Goal: Task Accomplishment & Management: Use online tool/utility

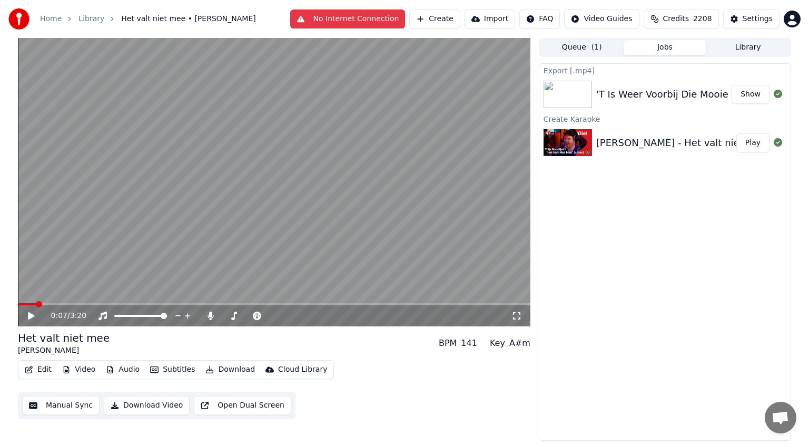
click at [406, 16] on button "No Internet Connection" at bounding box center [347, 18] width 115 height 19
click at [682, 94] on div "'T Is Weer Voorbij Die Mooie Zomer" at bounding box center [679, 94] width 166 height 15
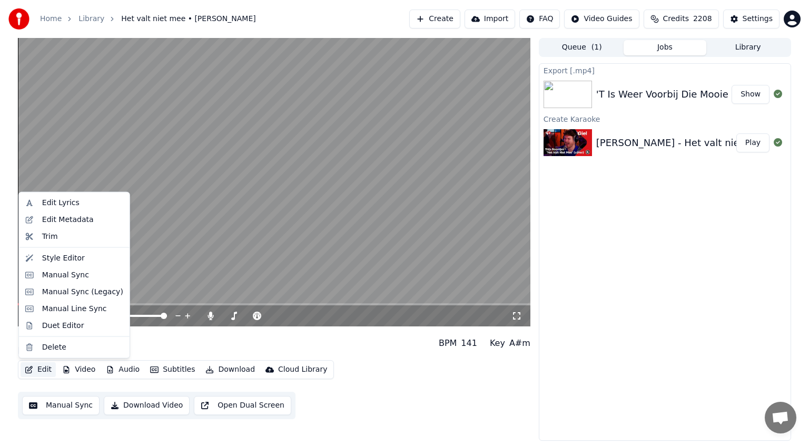
click at [44, 368] on button "Edit" at bounding box center [38, 369] width 35 height 15
click at [65, 219] on div "Edit Metadata" at bounding box center [68, 219] width 52 height 11
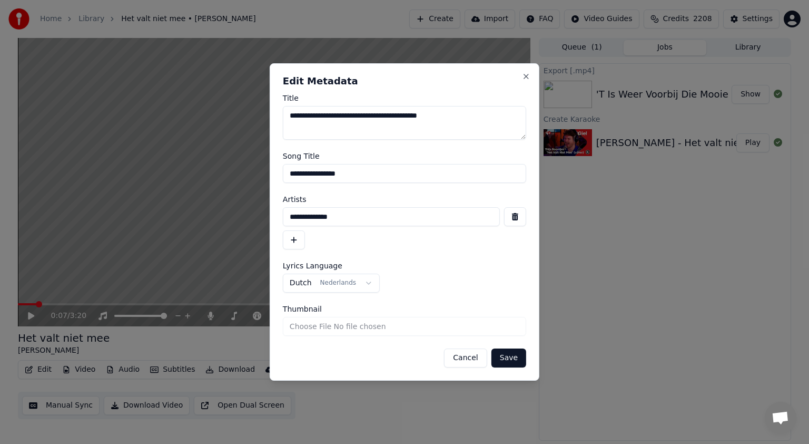
click at [477, 356] on button "Cancel" at bounding box center [465, 357] width 43 height 19
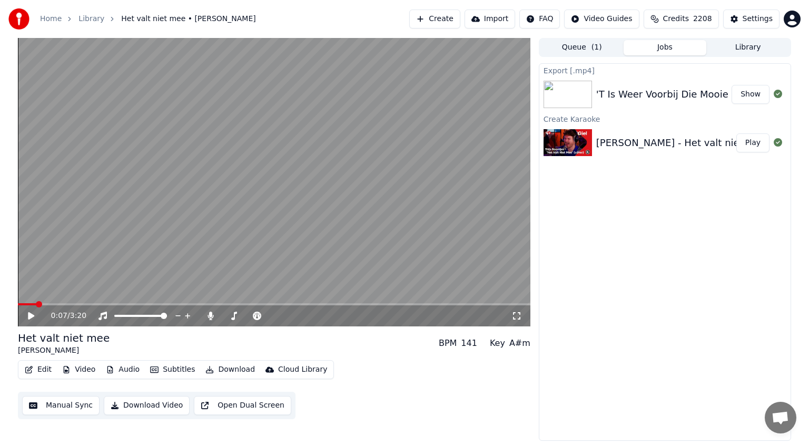
click at [654, 90] on div "'T Is Weer Voorbij Die Mooie Zomer" at bounding box center [679, 94] width 166 height 15
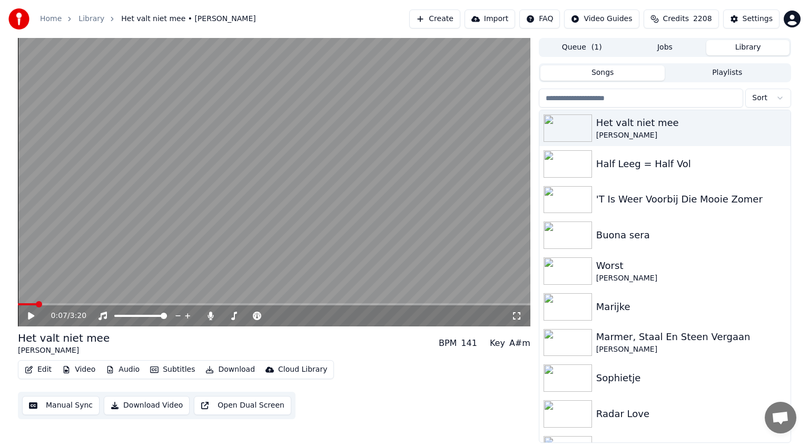
click at [753, 42] on button "Library" at bounding box center [747, 47] width 83 height 15
click at [663, 200] on div "'T Is Weer Voorbij Die Mooie Zomer" at bounding box center [686, 199] width 180 height 15
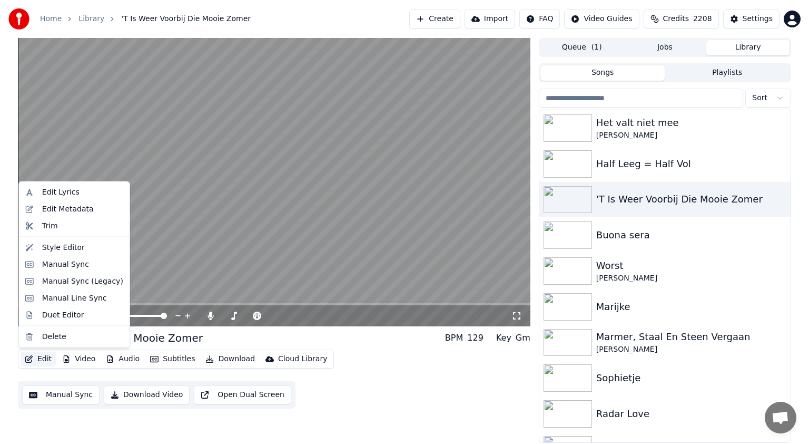
click at [46, 355] on button "Edit" at bounding box center [38, 358] width 35 height 15
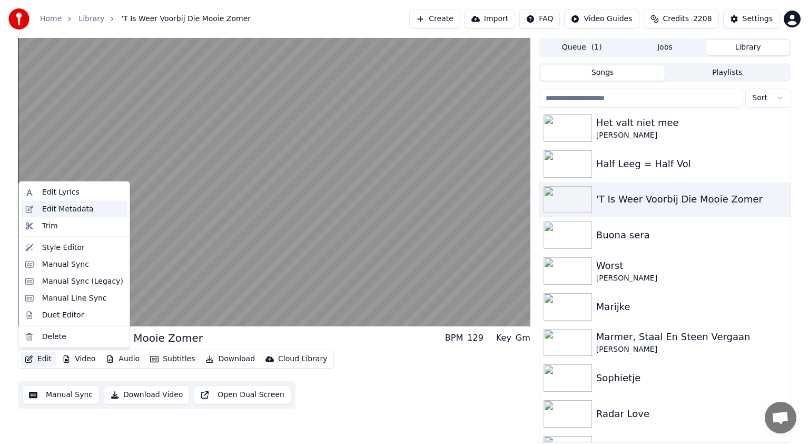
click at [83, 204] on div "Edit Metadata" at bounding box center [68, 209] width 52 height 11
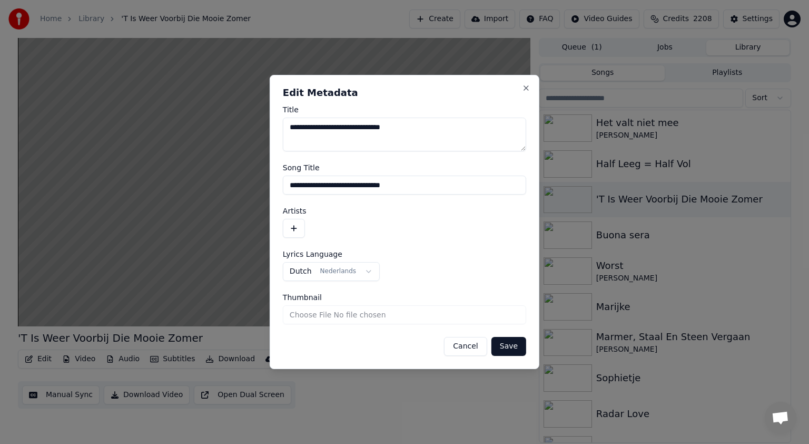
click at [350, 131] on textarea "**********" at bounding box center [404, 134] width 243 height 34
type textarea "**********"
click at [508, 344] on button "Save" at bounding box center [509, 346] width 35 height 19
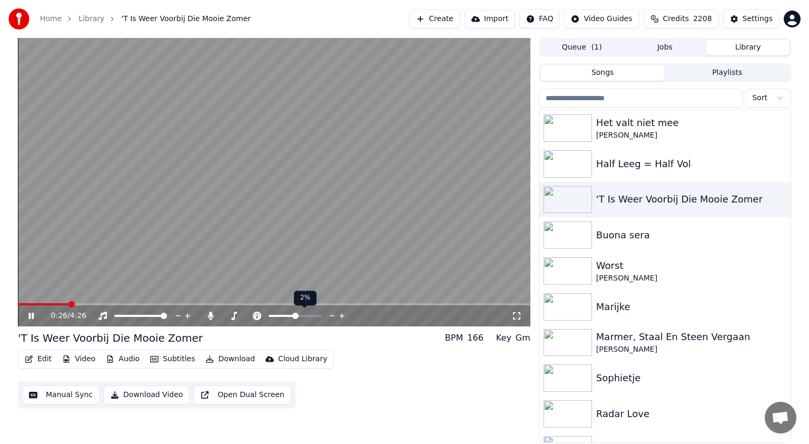
click at [296, 315] on span at bounding box center [295, 315] width 6 height 6
click at [118, 304] on span at bounding box center [68, 304] width 100 height 2
click at [95, 305] on span at bounding box center [56, 304] width 77 height 2
click at [30, 315] on icon at bounding box center [30, 315] width 5 height 6
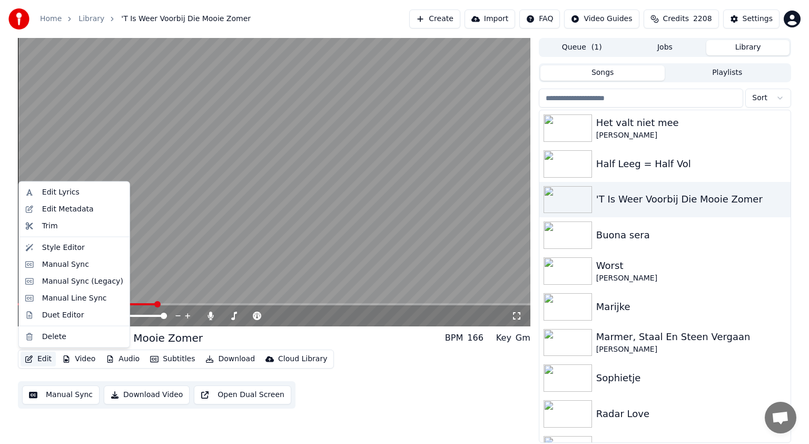
click at [42, 356] on button "Edit" at bounding box center [38, 358] width 35 height 15
click at [61, 280] on div "Manual Sync (Legacy)" at bounding box center [82, 281] width 81 height 11
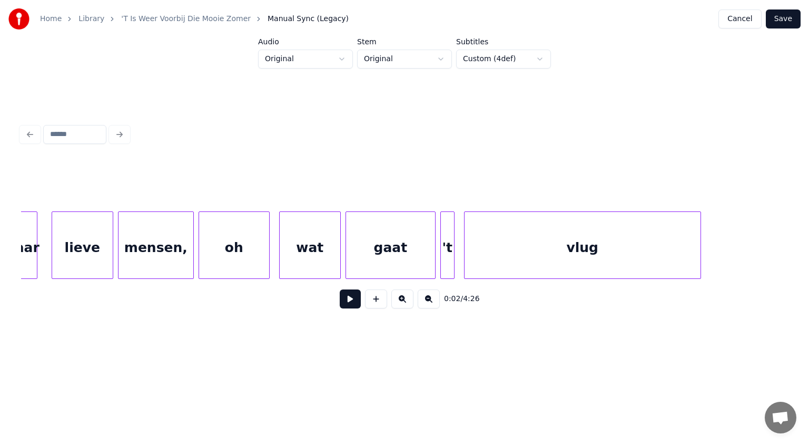
scroll to position [0, 14600]
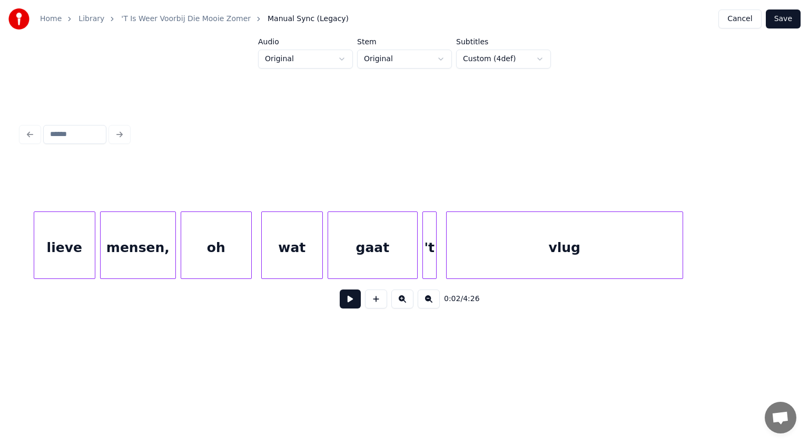
click at [428, 249] on div "'t" at bounding box center [429, 248] width 13 height 72
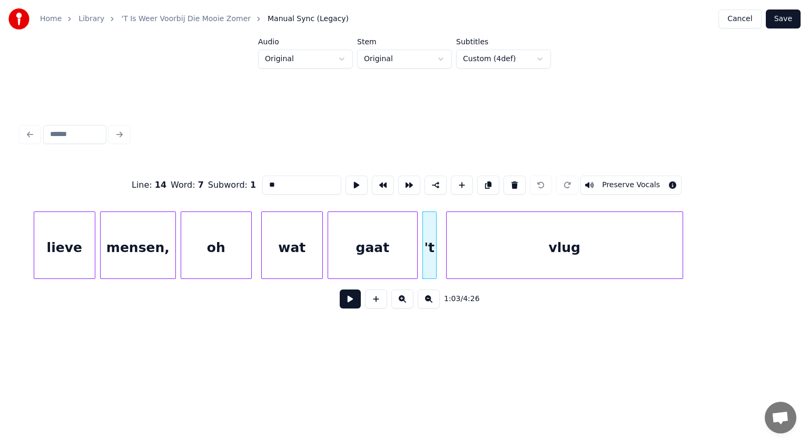
drag, startPoint x: 290, startPoint y: 182, endPoint x: 233, endPoint y: 173, distance: 57.6
click at [233, 173] on div "Line : 14 Word : 7 Subword : 1 ** Preserve Vocals" at bounding box center [404, 185] width 767 height 53
click at [411, 253] on div "gaat" at bounding box center [370, 248] width 89 height 72
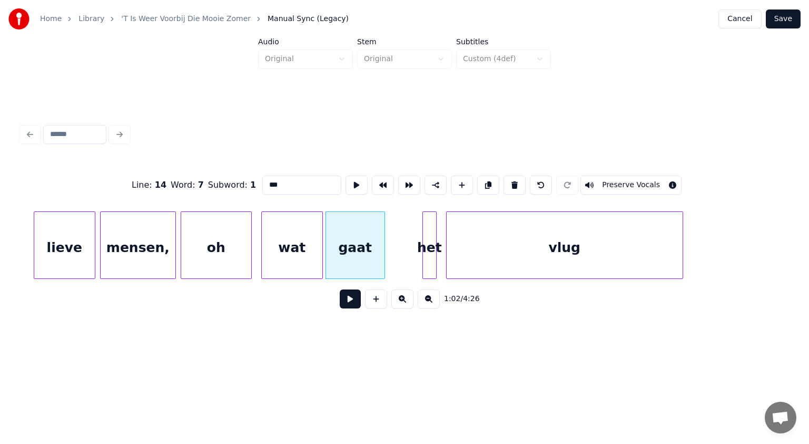
click at [381, 223] on div at bounding box center [382, 245] width 3 height 66
click at [386, 224] on div at bounding box center [387, 245] width 3 height 66
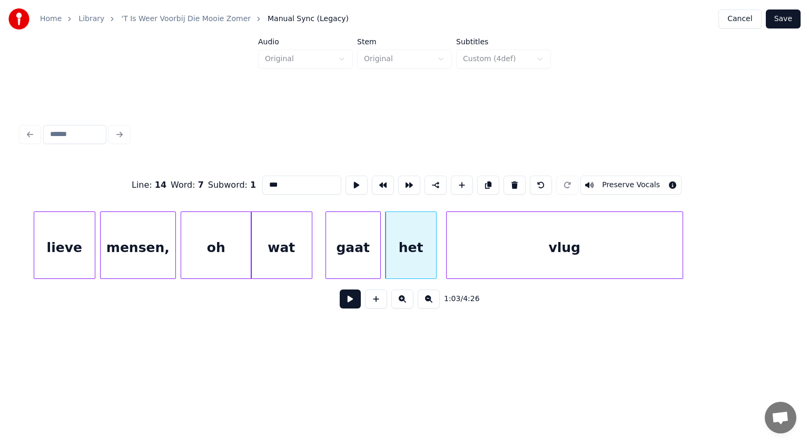
click at [290, 247] on div "wat" at bounding box center [281, 248] width 61 height 72
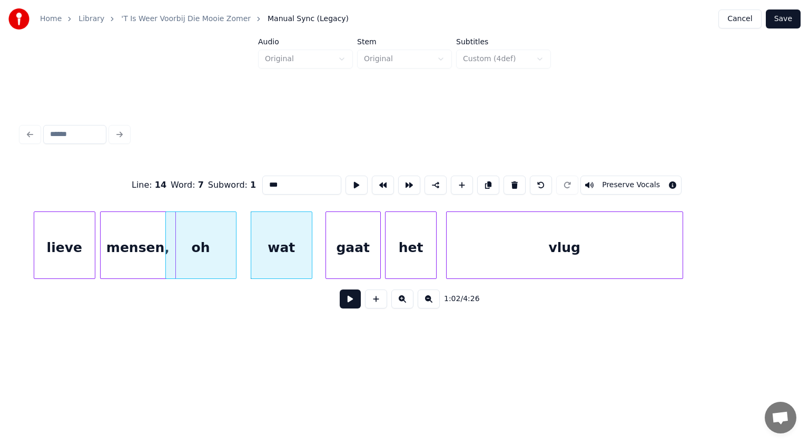
click at [214, 249] on div "oh" at bounding box center [201, 248] width 70 height 72
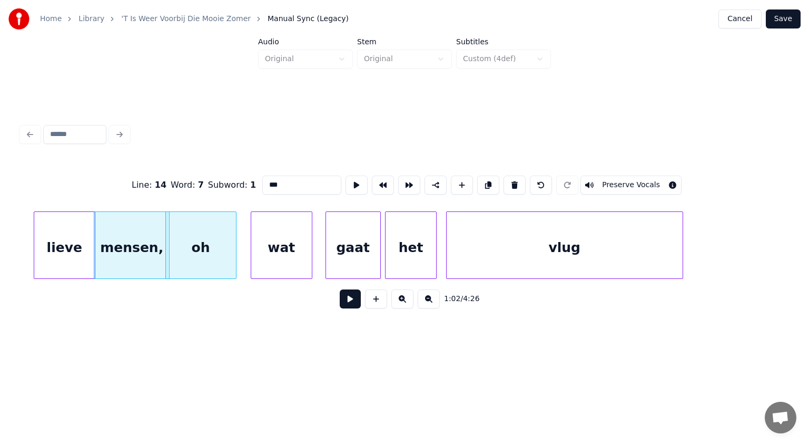
click at [137, 259] on div "mensen," at bounding box center [131, 248] width 75 height 72
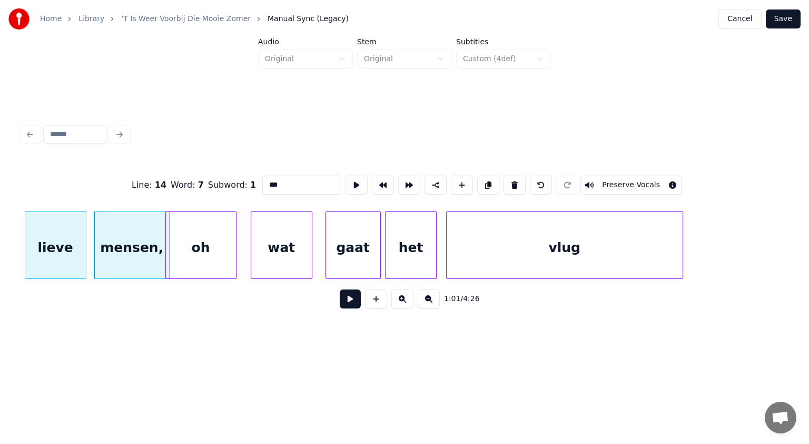
click at [67, 255] on div "lieve" at bounding box center [55, 248] width 61 height 72
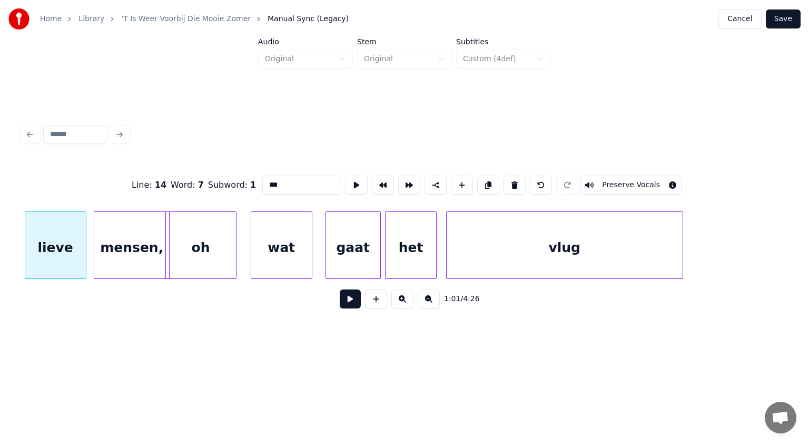
type input "***"
click at [780, 18] on button "Save" at bounding box center [783, 18] width 35 height 19
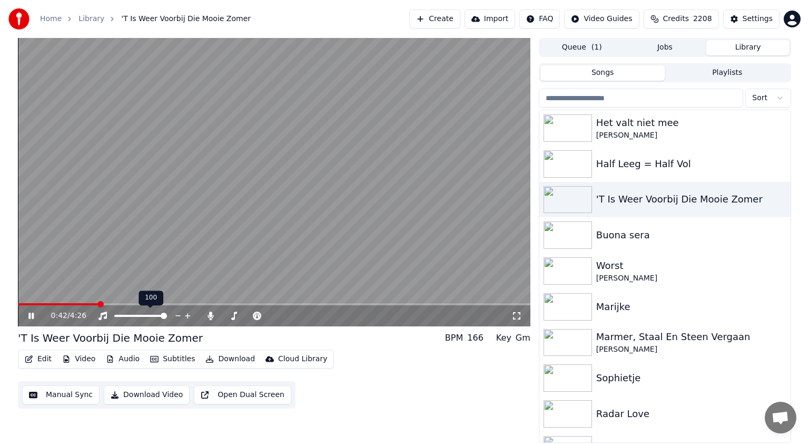
click at [98, 304] on span at bounding box center [58, 304] width 81 height 2
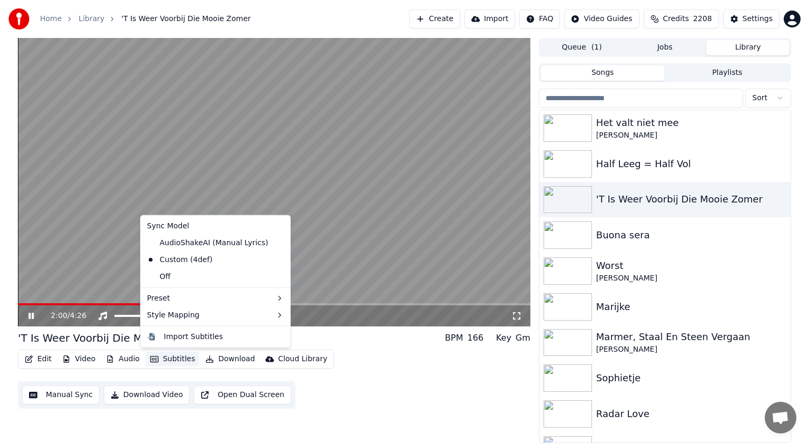
click at [168, 356] on button "Subtitles" at bounding box center [172, 358] width 53 height 15
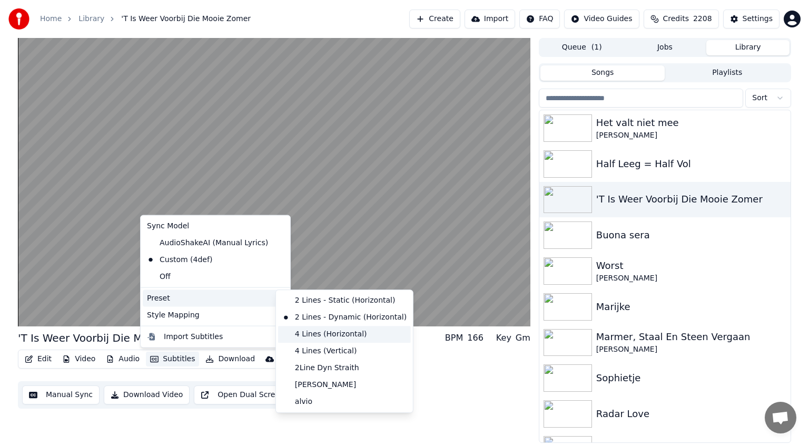
click at [300, 333] on div "4 Lines (Horizontal)" at bounding box center [344, 334] width 133 height 17
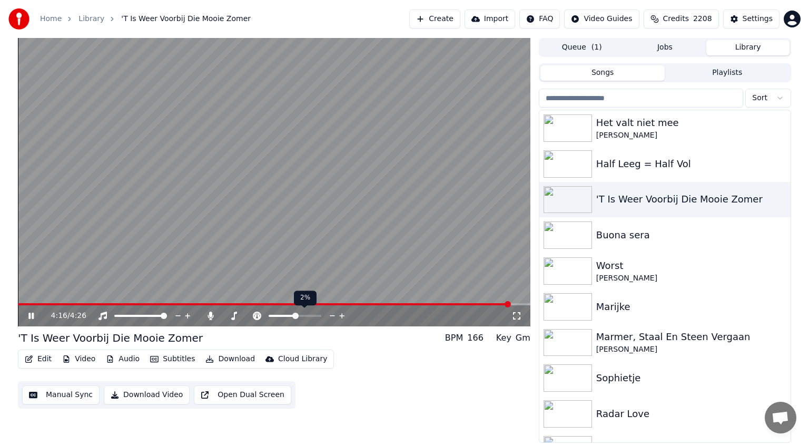
drag, startPoint x: 258, startPoint y: 316, endPoint x: 294, endPoint y: 314, distance: 35.9
click at [294, 314] on div at bounding box center [299, 315] width 95 height 11
click at [295, 316] on span at bounding box center [295, 315] width 6 height 6
click at [31, 313] on icon at bounding box center [31, 315] width 6 height 7
click at [30, 317] on icon at bounding box center [30, 315] width 5 height 6
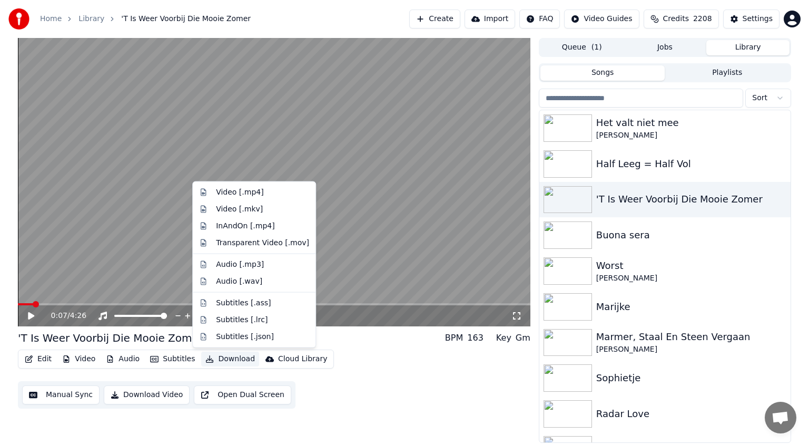
click at [230, 357] on button "Download" at bounding box center [230, 358] width 58 height 15
click at [231, 193] on div "Video [.mp4]" at bounding box center [239, 192] width 47 height 11
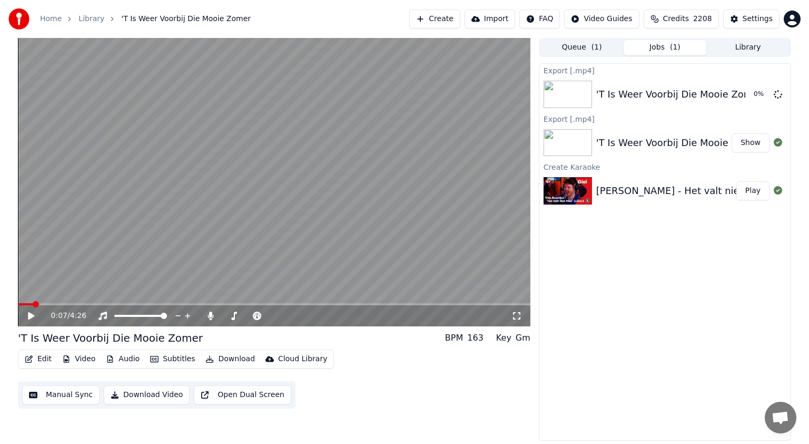
click at [743, 190] on button "Play" at bounding box center [753, 190] width 33 height 19
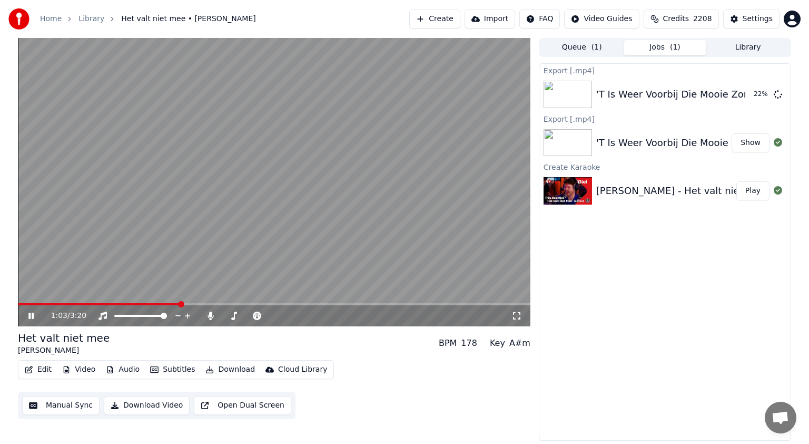
click at [31, 312] on icon at bounding box center [38, 315] width 25 height 8
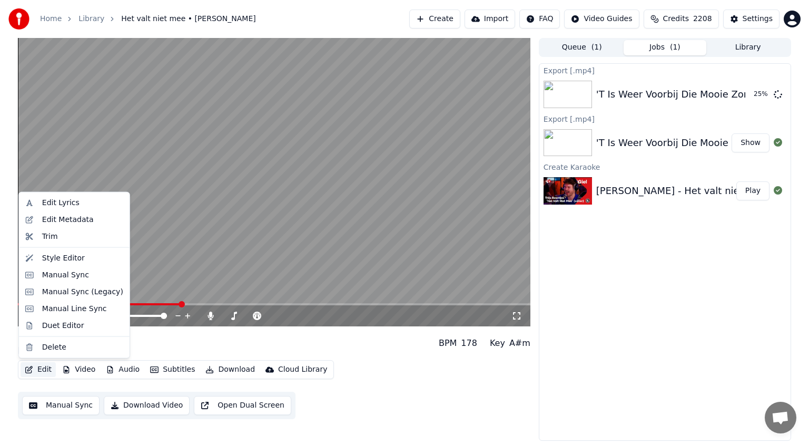
click at [45, 370] on button "Edit" at bounding box center [38, 369] width 35 height 15
click at [63, 290] on div "Manual Sync (Legacy)" at bounding box center [82, 292] width 81 height 11
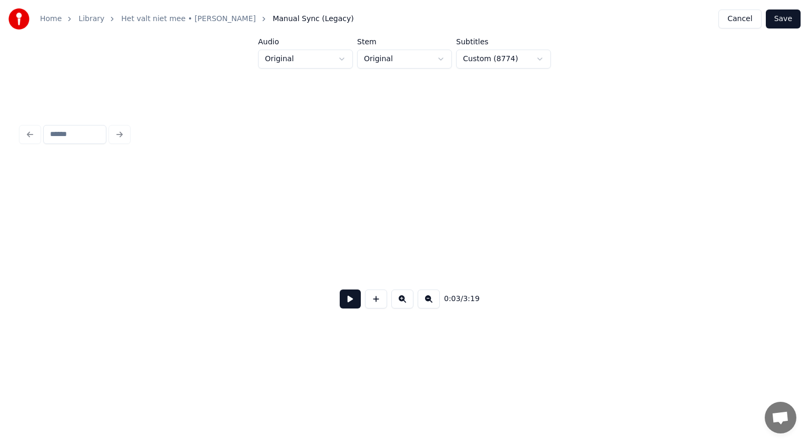
scroll to position [0, 848]
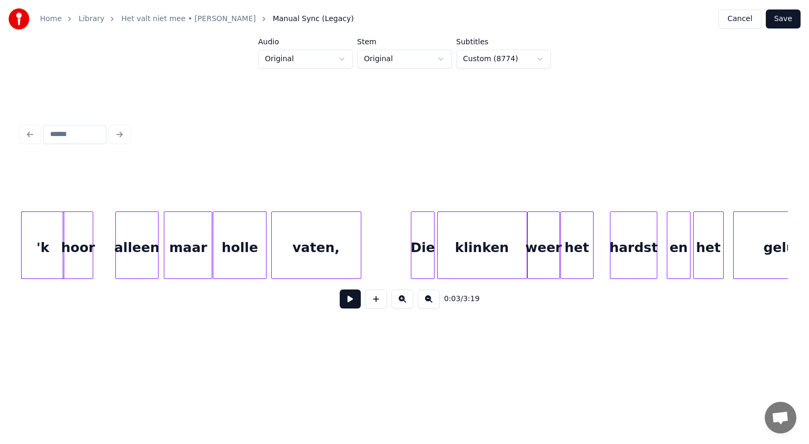
click at [49, 248] on div "'k" at bounding box center [43, 248] width 42 height 72
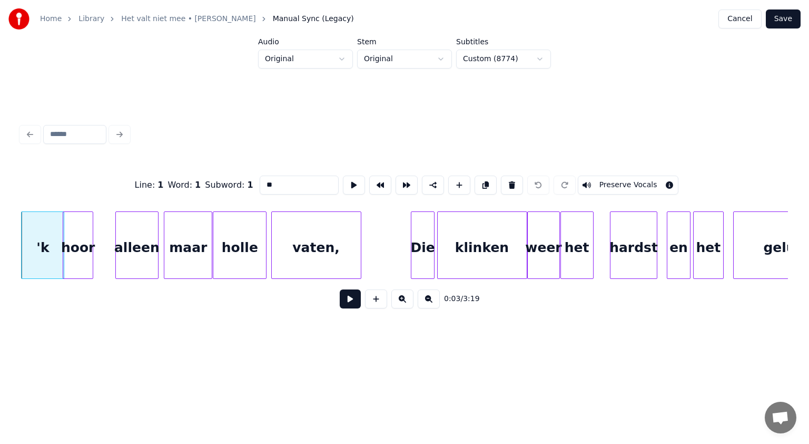
click at [346, 300] on button at bounding box center [350, 298] width 21 height 19
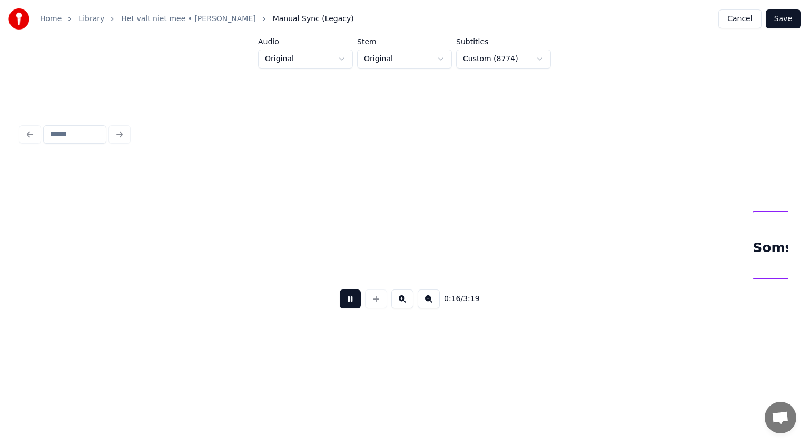
scroll to position [0, 3926]
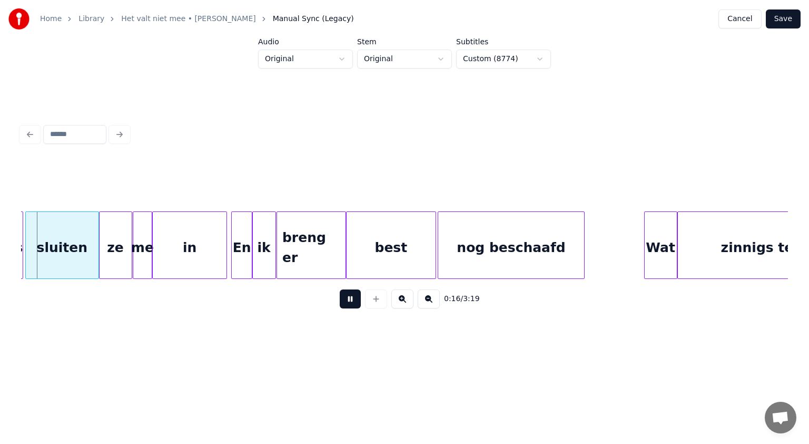
click at [346, 300] on button at bounding box center [350, 298] width 21 height 19
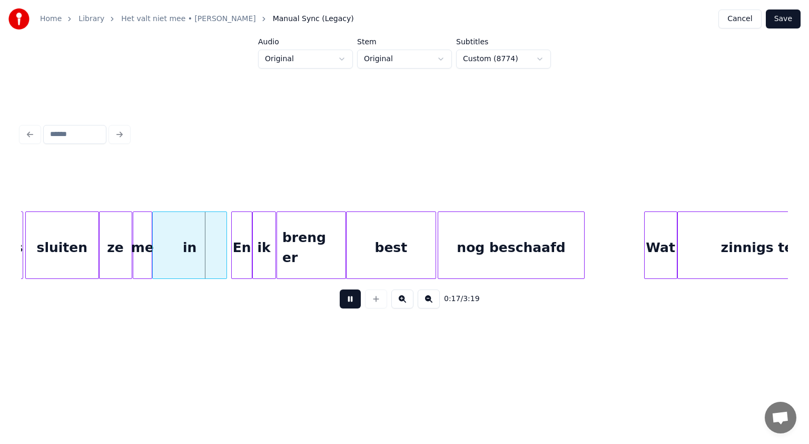
click at [346, 300] on button at bounding box center [350, 298] width 21 height 19
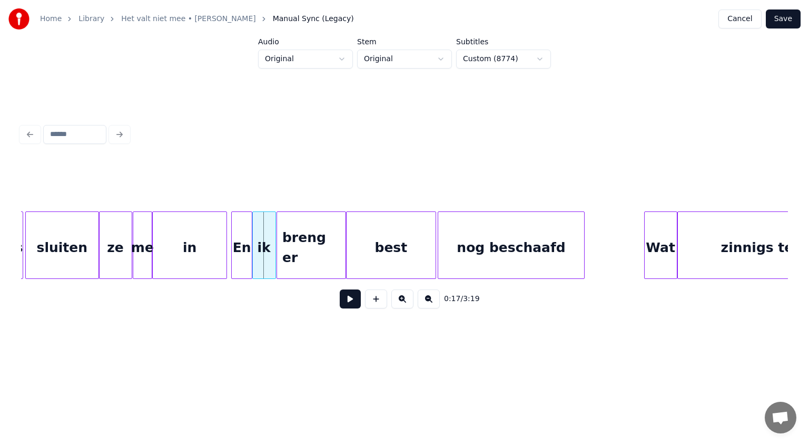
click at [346, 300] on button at bounding box center [350, 298] width 21 height 19
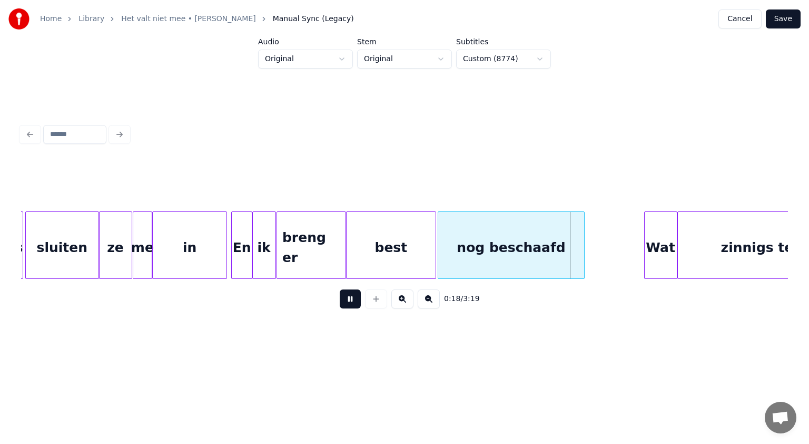
click at [346, 300] on button at bounding box center [350, 298] width 21 height 19
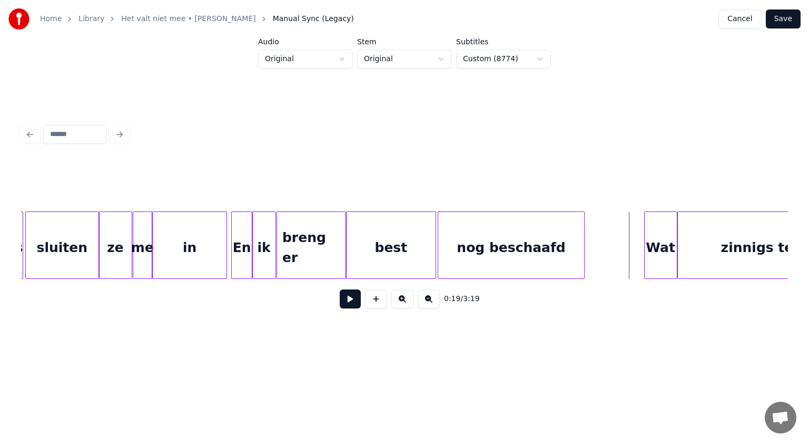
click at [346, 300] on button at bounding box center [350, 298] width 21 height 19
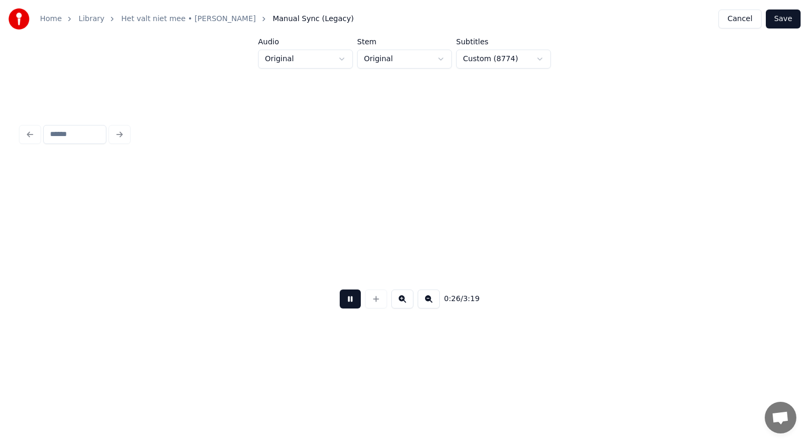
scroll to position [0, 6234]
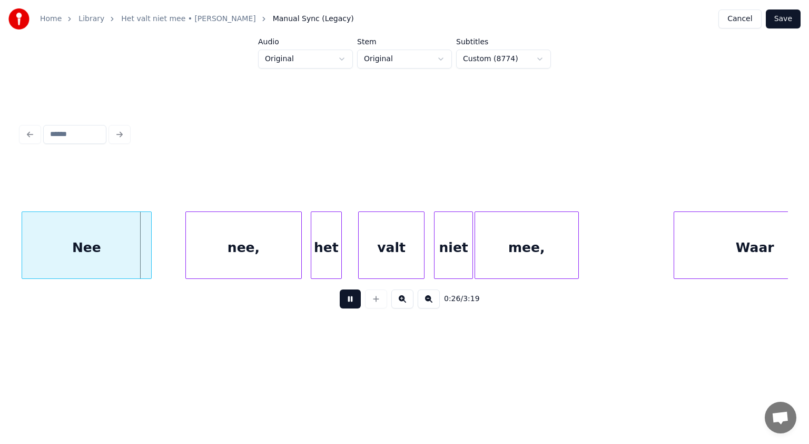
click at [346, 300] on button at bounding box center [350, 298] width 21 height 19
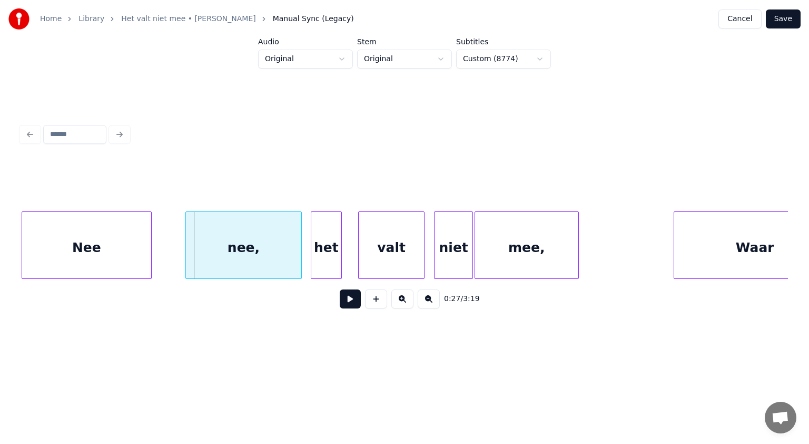
click at [350, 300] on button at bounding box center [350, 298] width 21 height 19
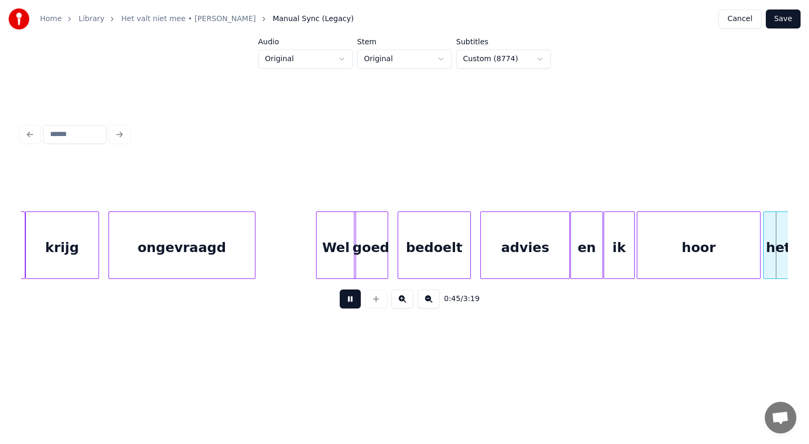
scroll to position [0, 10856]
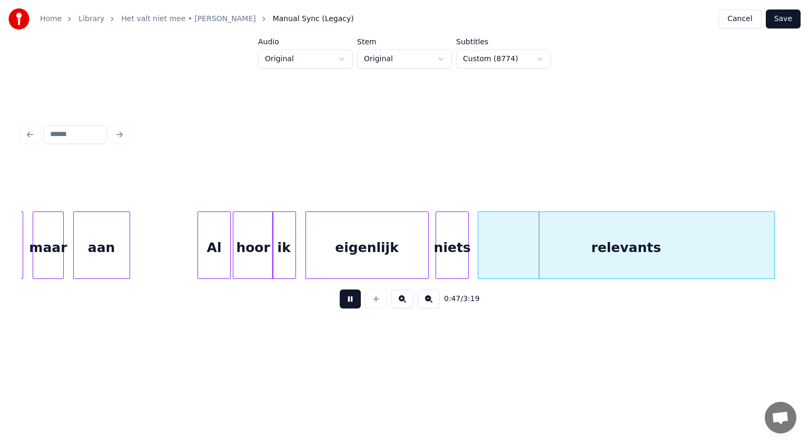
click at [350, 300] on button at bounding box center [350, 298] width 21 height 19
click at [547, 260] on div "relevants" at bounding box center [626, 248] width 296 height 72
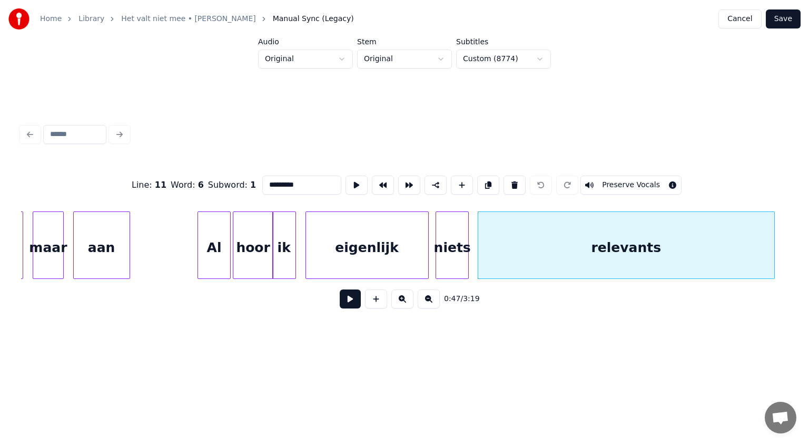
click at [264, 180] on input "*********" at bounding box center [301, 184] width 79 height 19
click at [276, 181] on input "**********" at bounding box center [301, 184] width 79 height 19
click at [284, 181] on input "**********" at bounding box center [301, 184] width 79 height 19
click at [306, 181] on input "**********" at bounding box center [301, 184] width 79 height 19
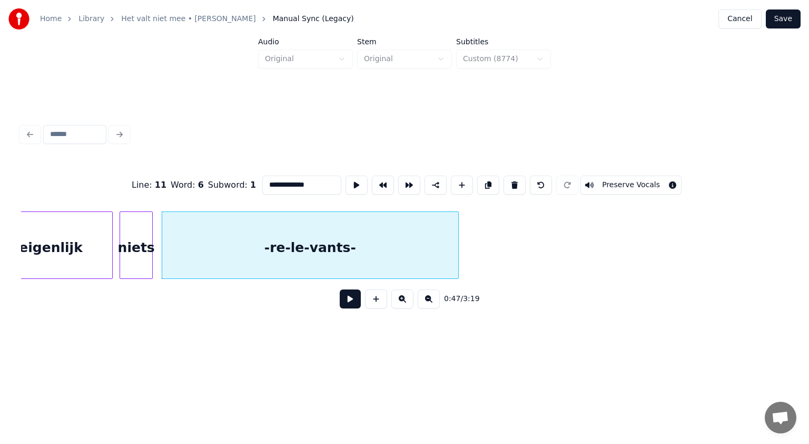
scroll to position [0, 11179]
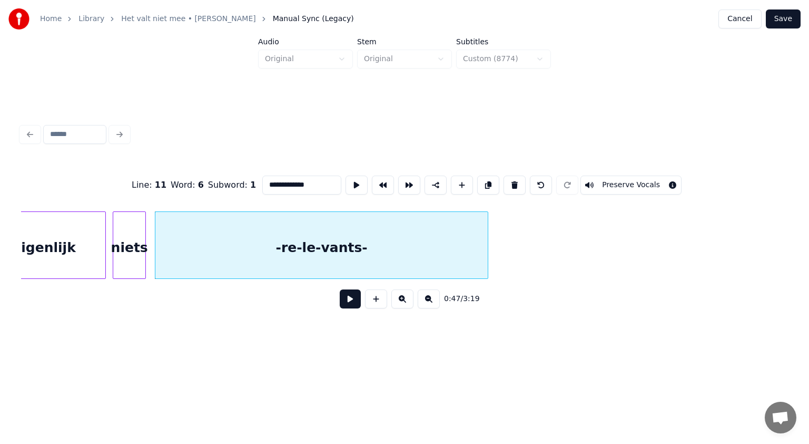
click at [487, 261] on div at bounding box center [486, 245] width 3 height 66
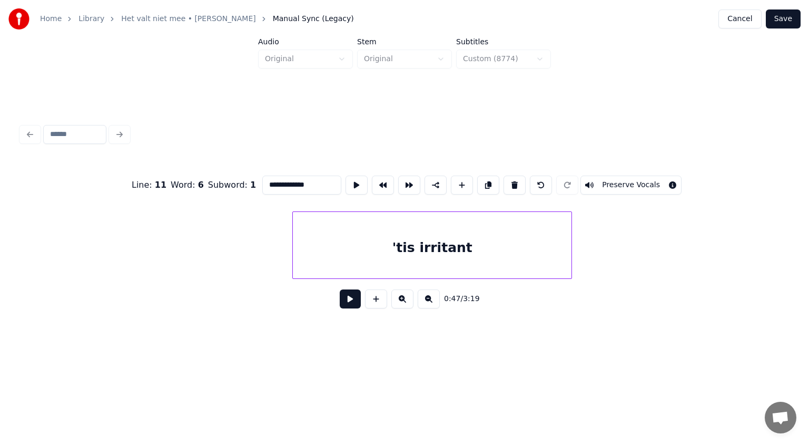
scroll to position [0, 11733]
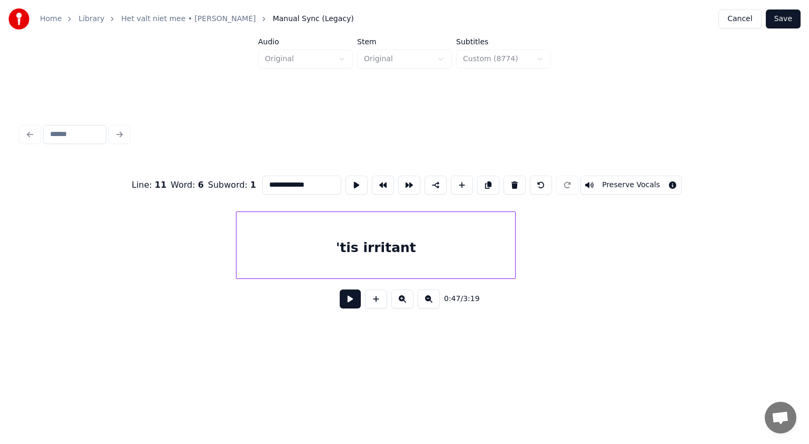
click at [341, 252] on div "'tis irritant" at bounding box center [376, 248] width 279 height 72
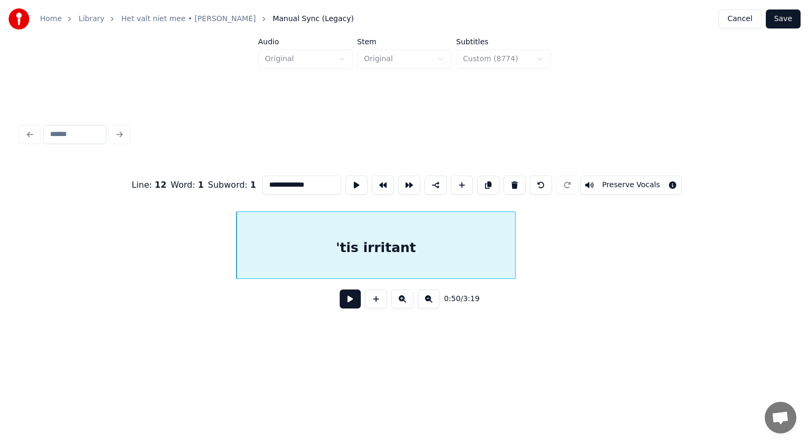
click at [277, 182] on input "**********" at bounding box center [301, 184] width 79 height 19
click at [283, 181] on input "**********" at bounding box center [301, 184] width 79 height 19
click at [290, 179] on input "**********" at bounding box center [301, 184] width 79 height 19
click at [311, 181] on input "**********" at bounding box center [301, 184] width 79 height 19
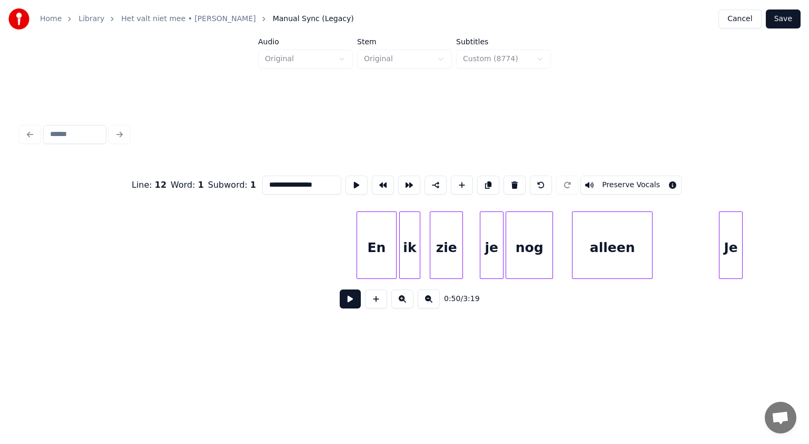
scroll to position [0, 12274]
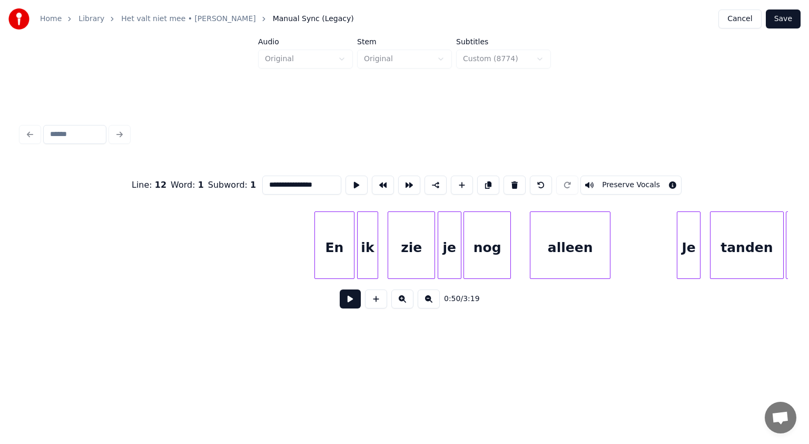
click at [433, 253] on div at bounding box center [432, 245] width 3 height 66
click at [337, 257] on div "En" at bounding box center [334, 248] width 39 height 72
type input "**"
click at [348, 302] on button at bounding box center [350, 298] width 21 height 19
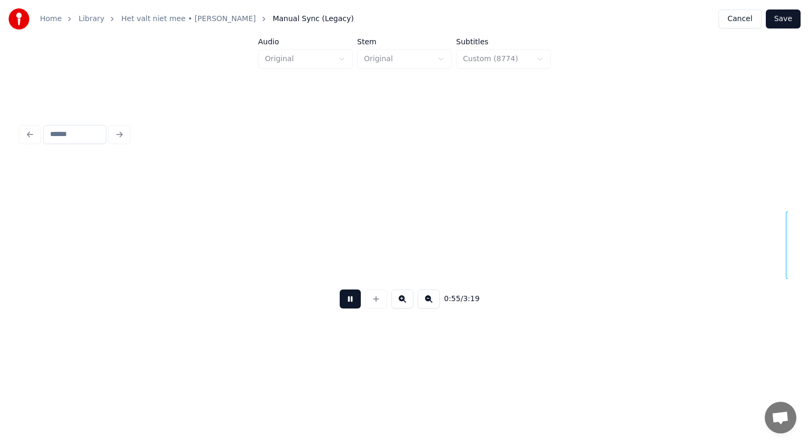
scroll to position [0, 13043]
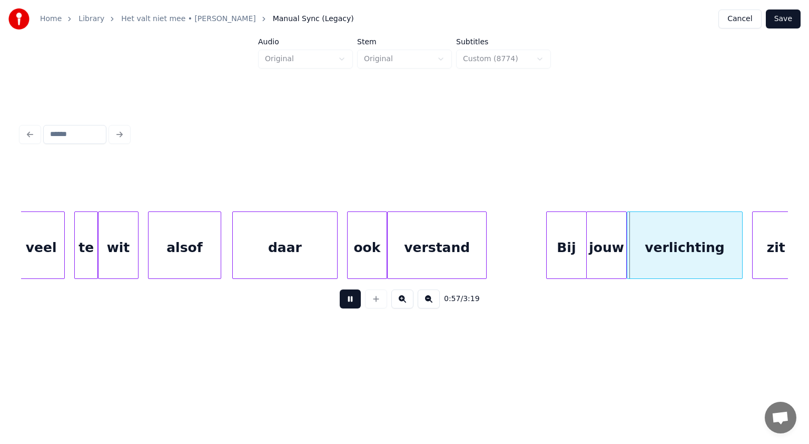
click at [348, 302] on button at bounding box center [350, 298] width 21 height 19
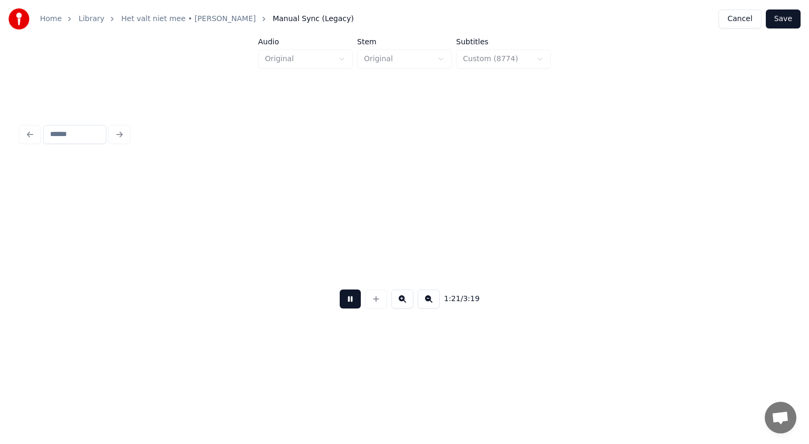
scroll to position [0, 19201]
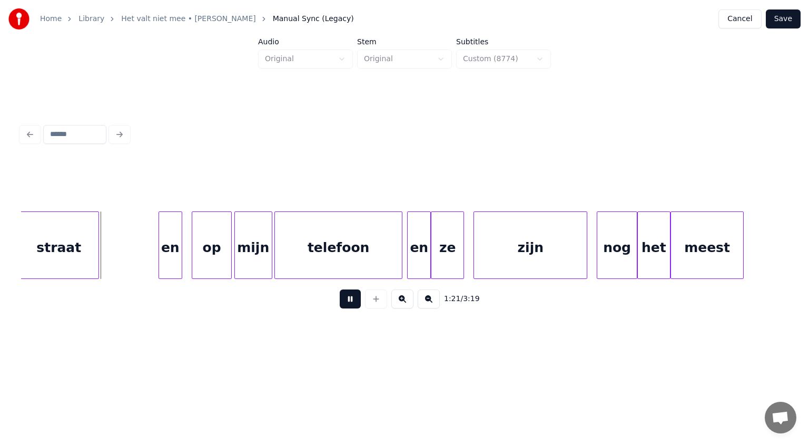
click at [348, 302] on button at bounding box center [350, 298] width 21 height 19
click at [787, 19] on button "Save" at bounding box center [783, 18] width 35 height 19
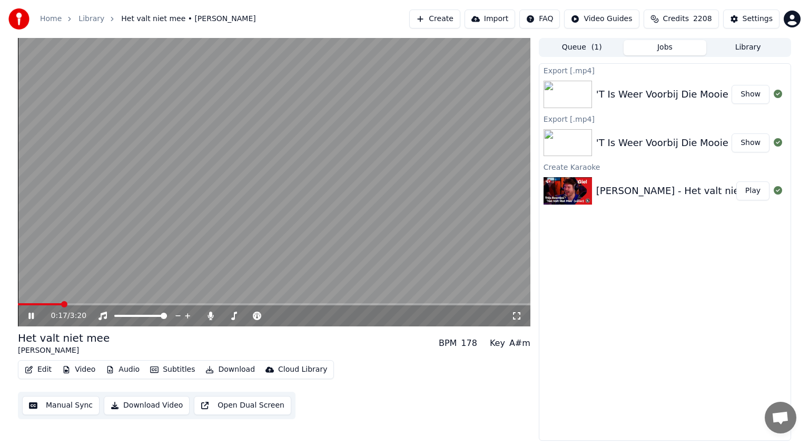
click at [61, 303] on span at bounding box center [40, 304] width 44 height 2
click at [55, 302] on video at bounding box center [274, 182] width 513 height 288
click at [30, 317] on icon at bounding box center [31, 315] width 6 height 7
click at [30, 317] on icon at bounding box center [30, 315] width 5 height 6
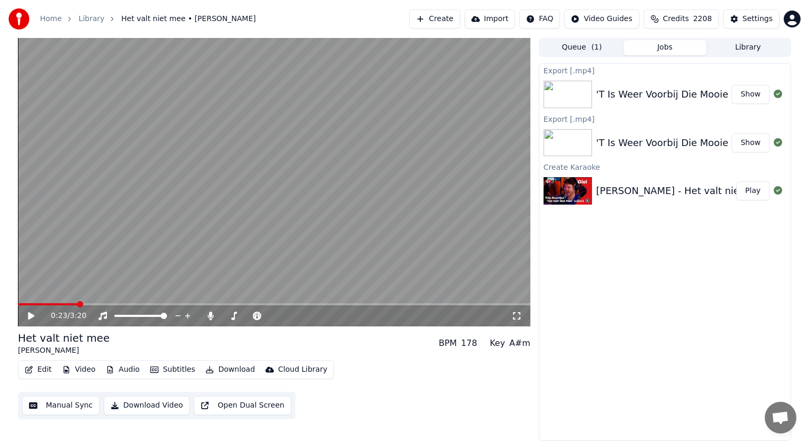
click at [30, 317] on icon at bounding box center [31, 315] width 6 height 7
click at [66, 305] on span at bounding box center [42, 304] width 48 height 2
click at [59, 305] on span at bounding box center [38, 304] width 41 height 2
click at [57, 305] on span at bounding box center [45, 304] width 54 height 2
click at [31, 317] on icon at bounding box center [38, 315] width 25 height 8
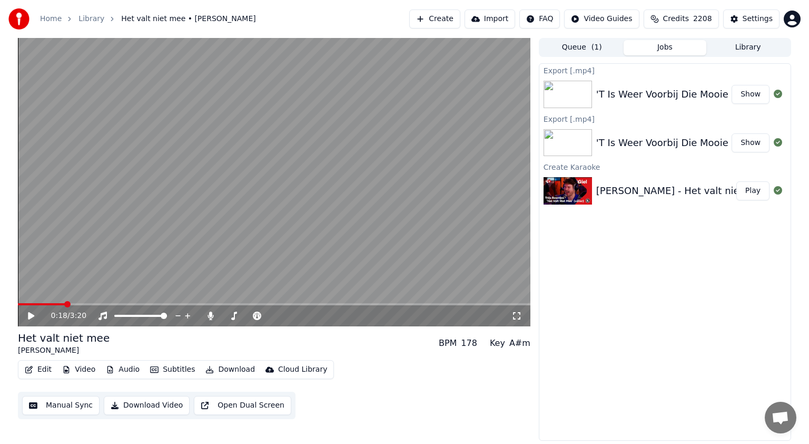
click at [31, 317] on icon at bounding box center [31, 315] width 6 height 7
click at [31, 317] on icon at bounding box center [38, 315] width 25 height 8
click at [487, 407] on div "Edit Video Audio Subtitles Download Cloud Library Manual Sync Download Video Op…" at bounding box center [274, 389] width 513 height 59
click at [29, 315] on icon at bounding box center [31, 315] width 6 height 7
click at [29, 315] on icon at bounding box center [30, 315] width 5 height 6
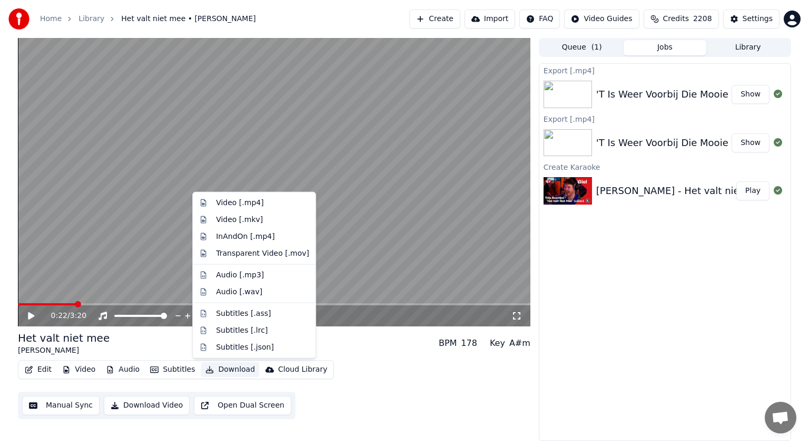
click at [222, 367] on button "Download" at bounding box center [230, 369] width 58 height 15
click at [238, 204] on div "Video [.mp4]" at bounding box center [239, 203] width 47 height 11
